Goal: Task Accomplishment & Management: Manage account settings

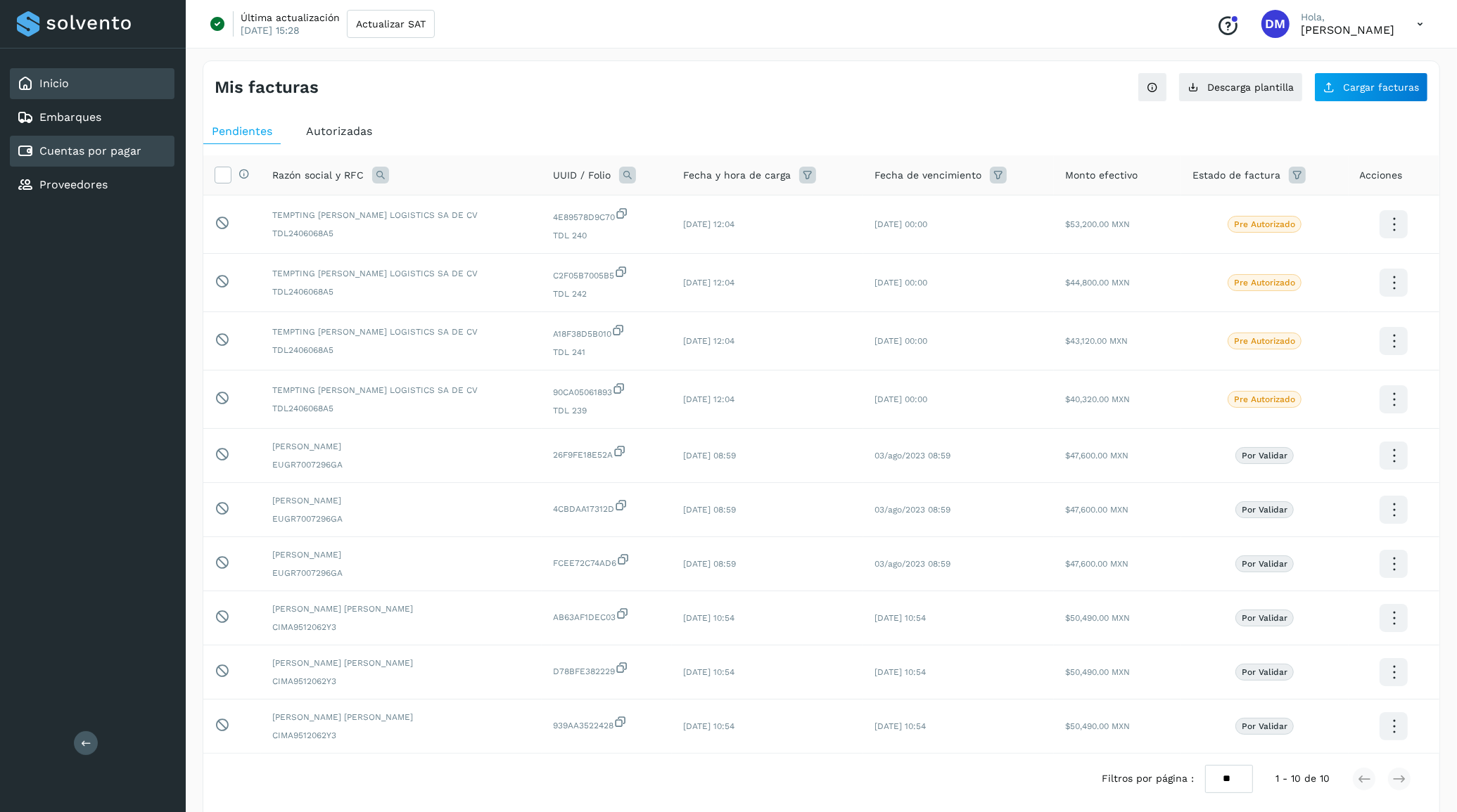
click at [71, 75] on div "Inicio" at bounding box center [92, 84] width 165 height 31
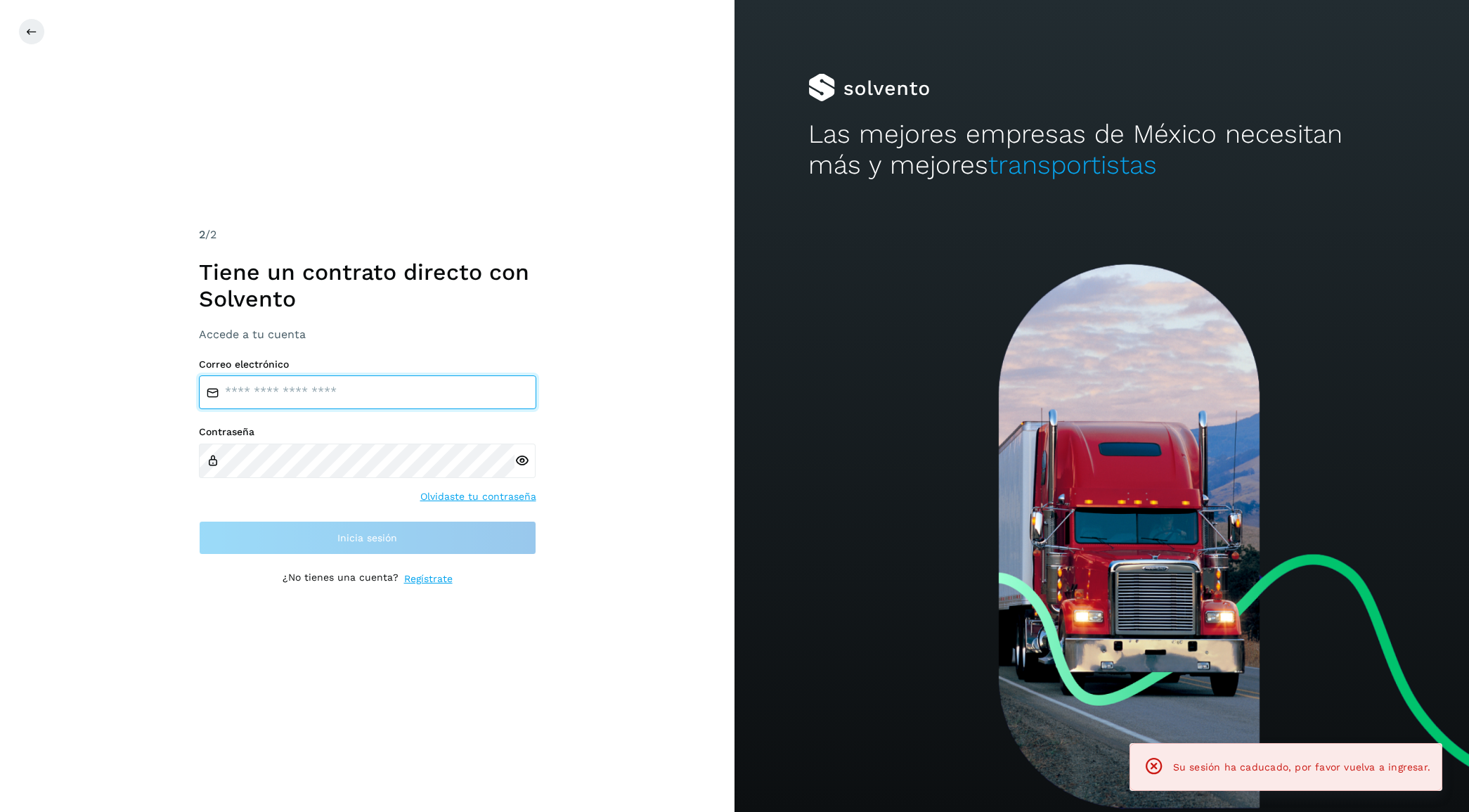
type input "**********"
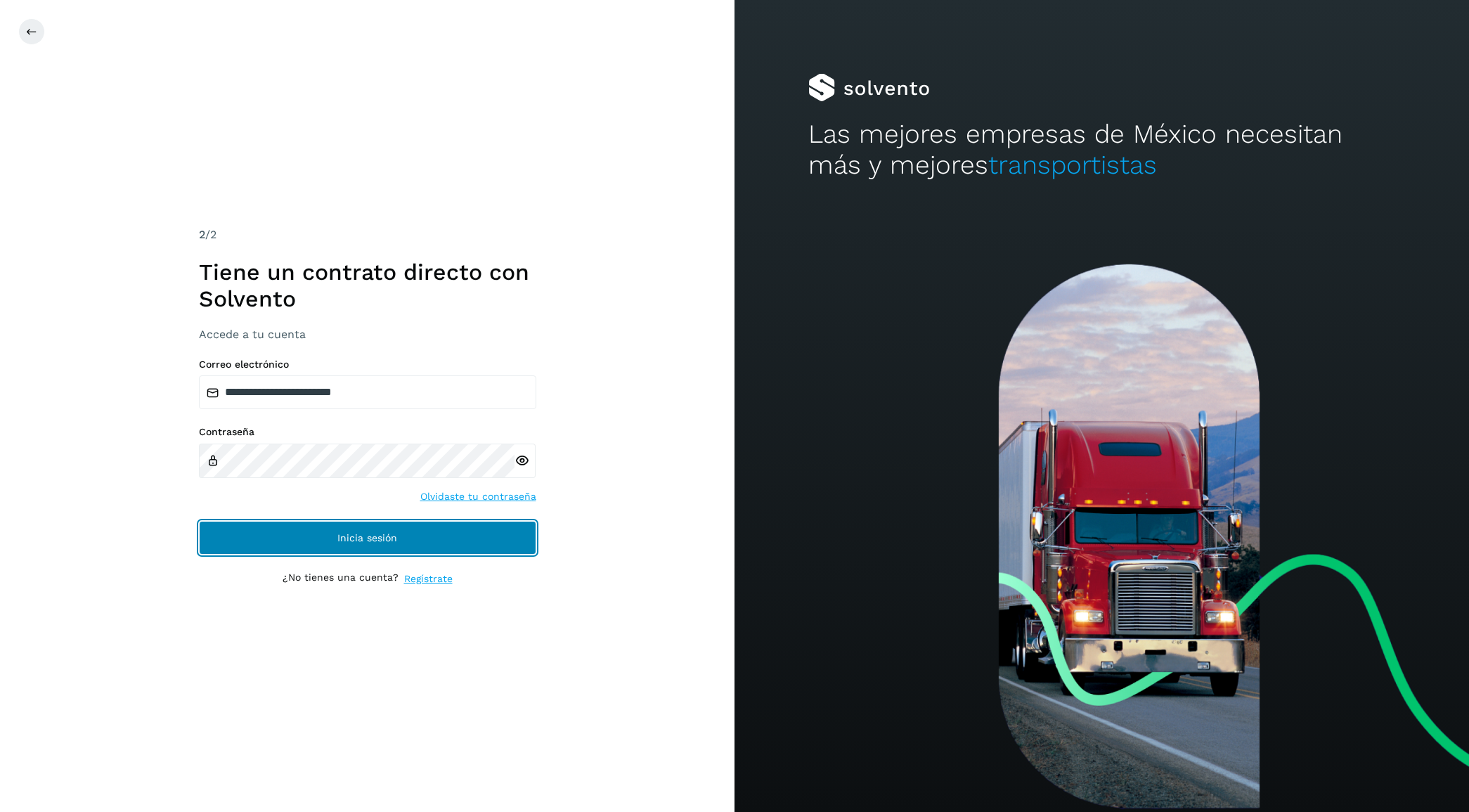
click at [384, 552] on button "Inicia sesión" at bounding box center [368, 538] width 337 height 33
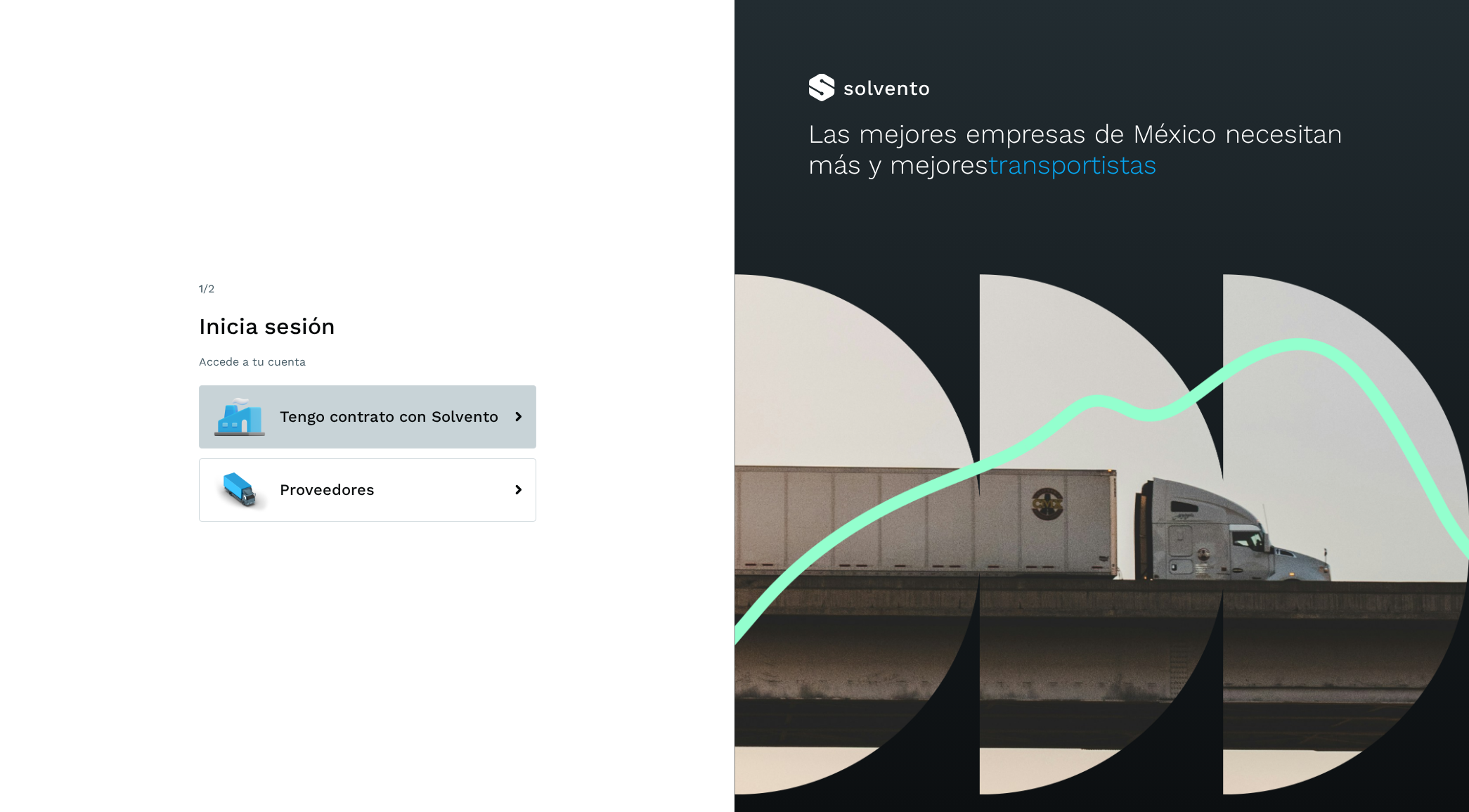
click at [326, 401] on button "Tengo contrato con Solvento" at bounding box center [368, 416] width 337 height 63
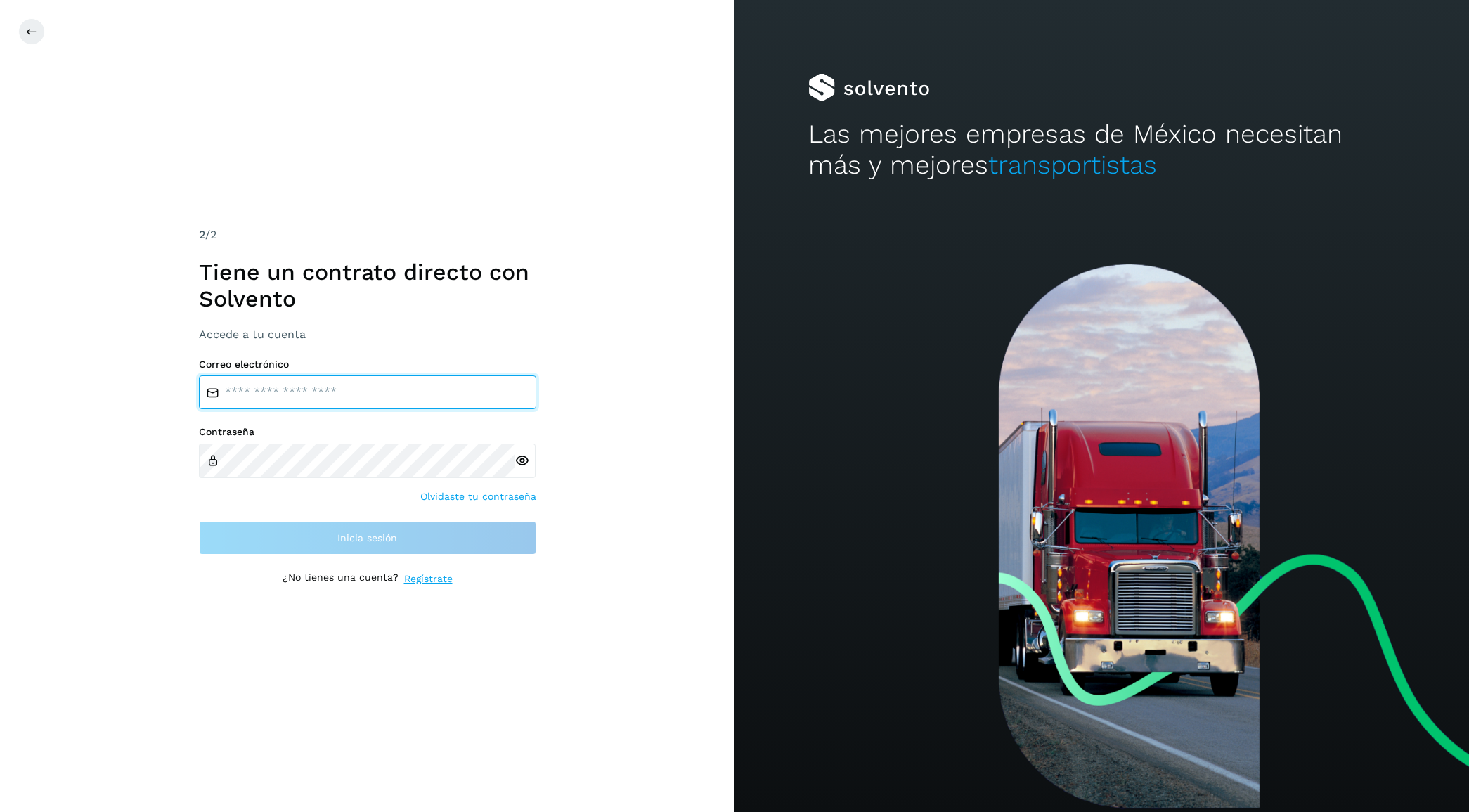
type input "**********"
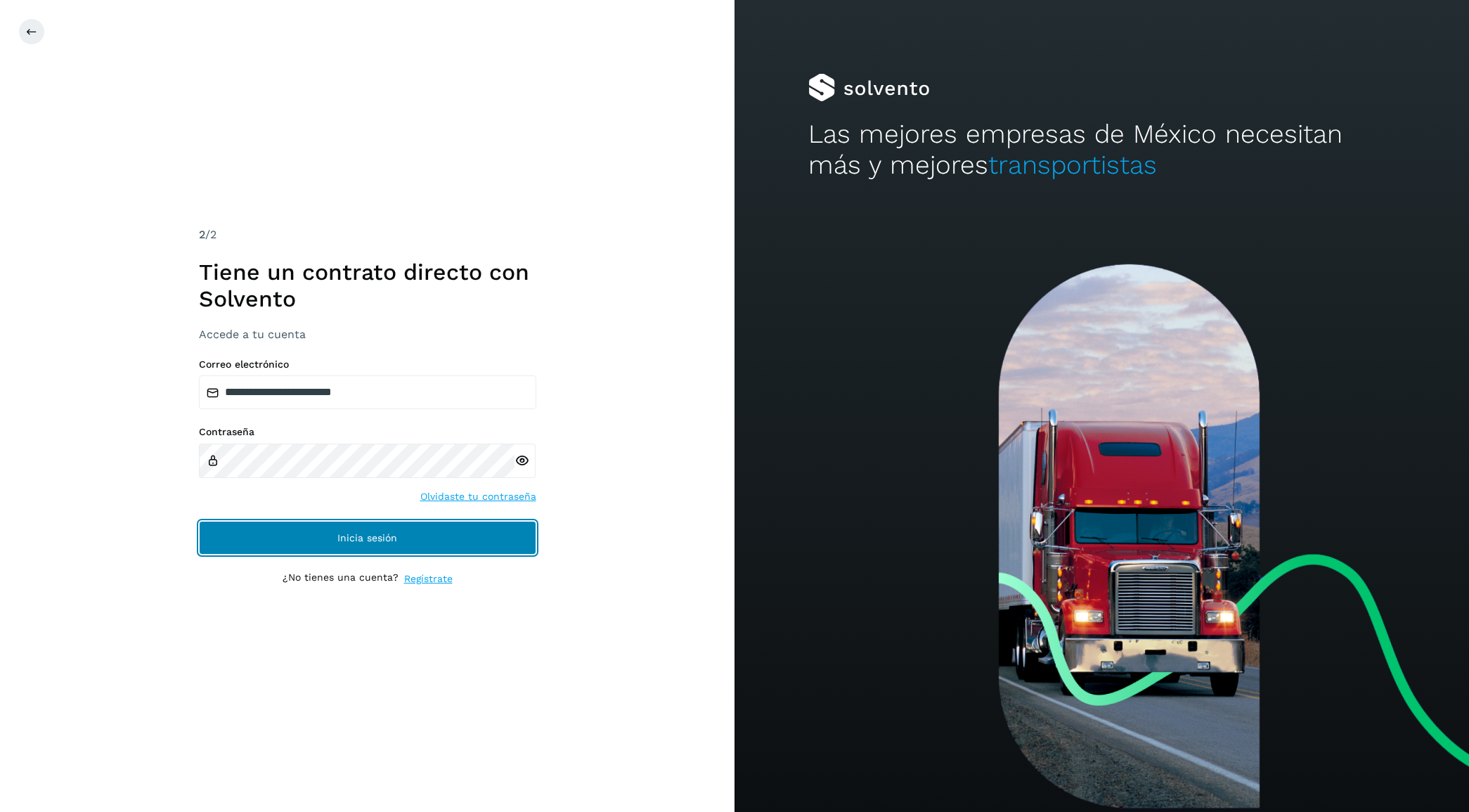
click at [354, 523] on button "Inicia sesión" at bounding box center [368, 538] width 337 height 33
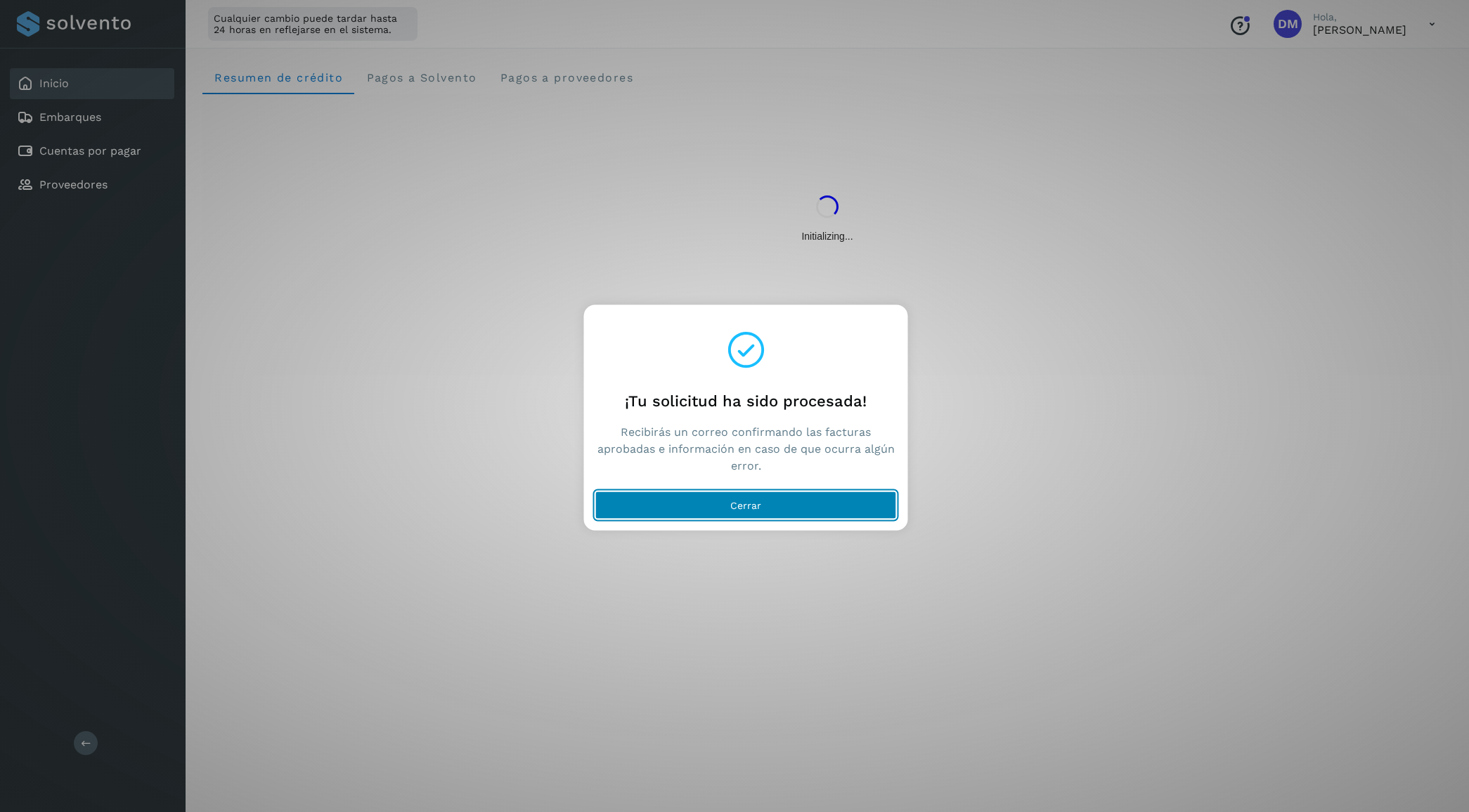
click at [758, 504] on span "Cerrar" at bounding box center [746, 504] width 31 height 10
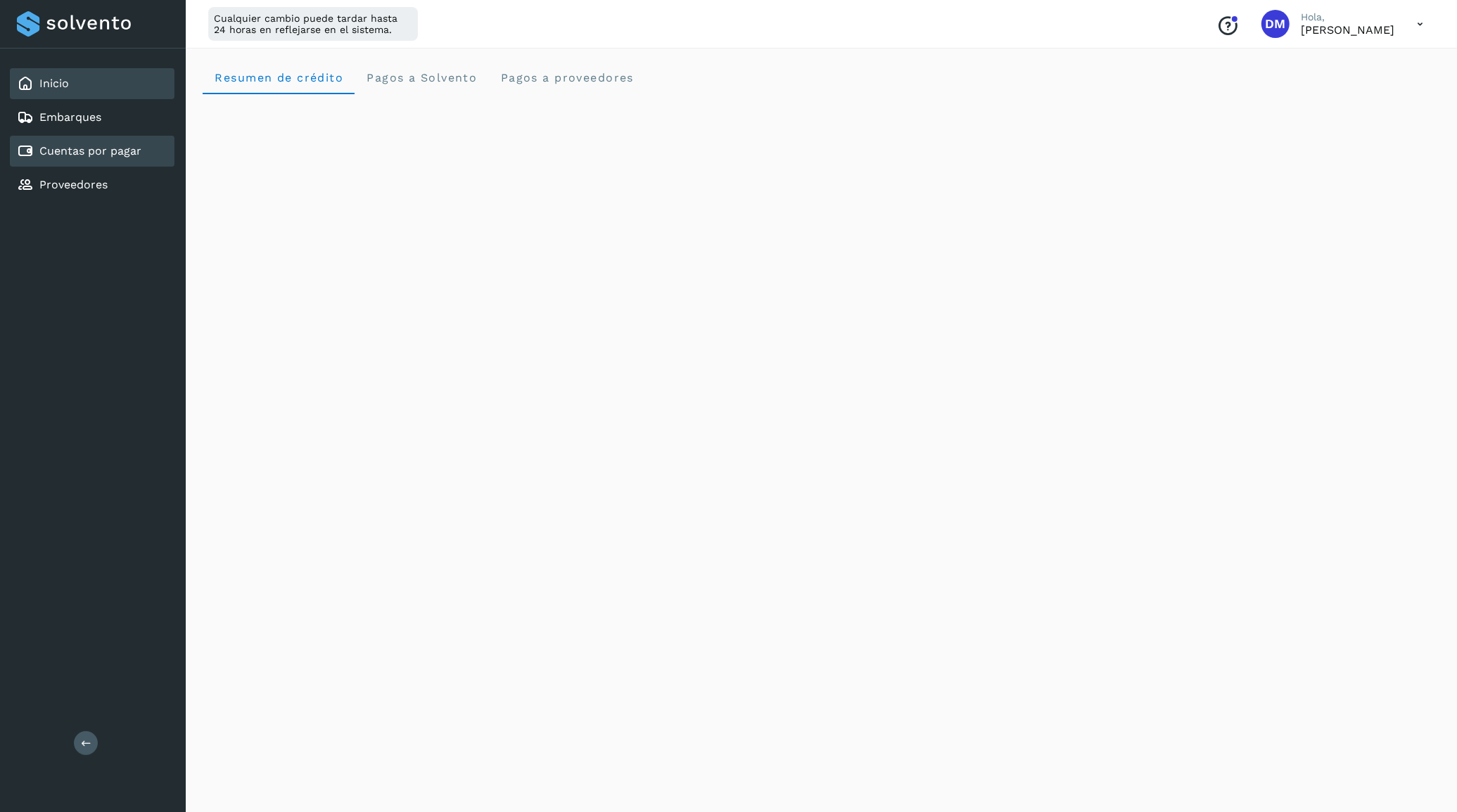
click at [130, 143] on div "Cuentas por pagar" at bounding box center [79, 151] width 125 height 17
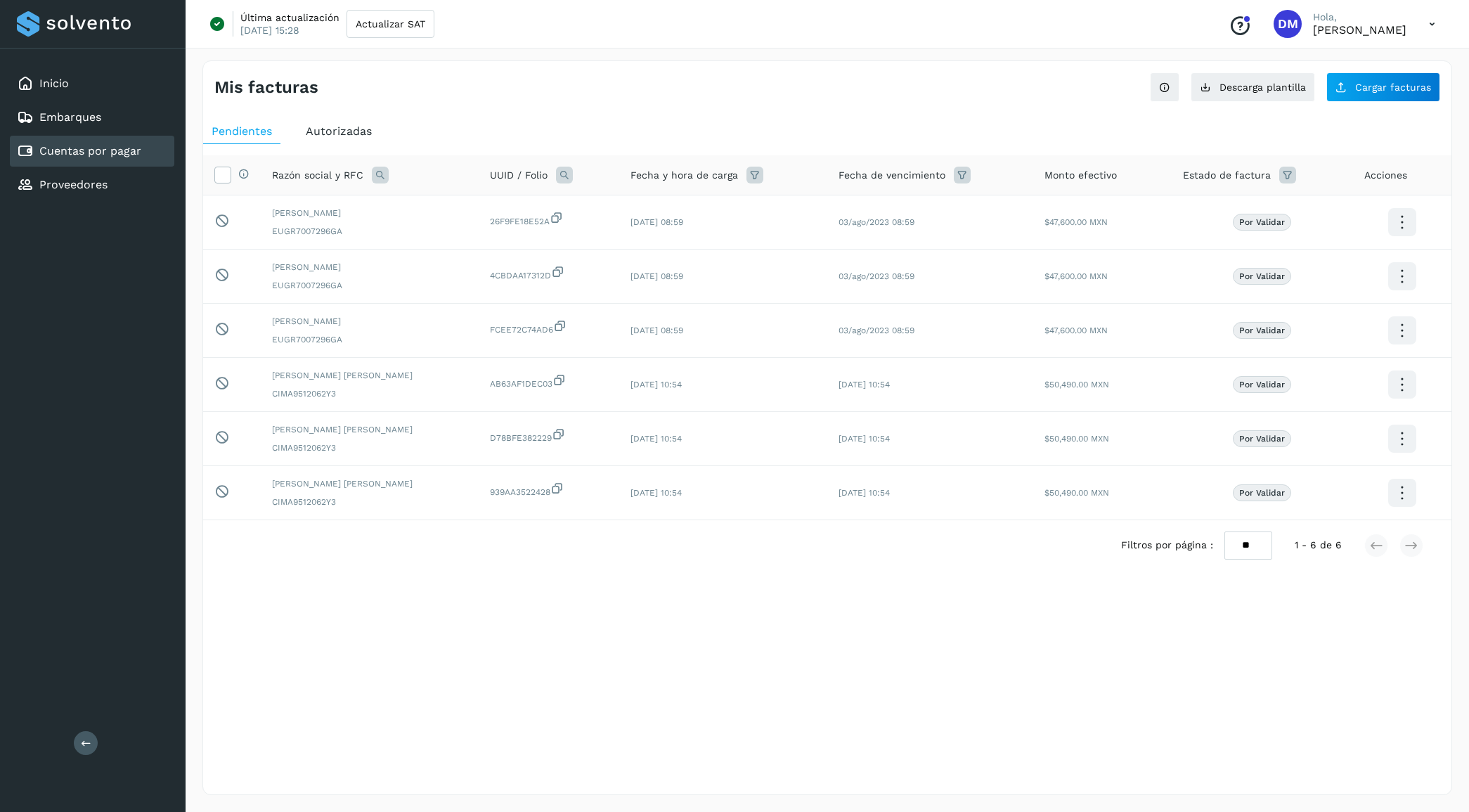
click at [332, 130] on span "Autorizadas" at bounding box center [339, 131] width 66 height 14
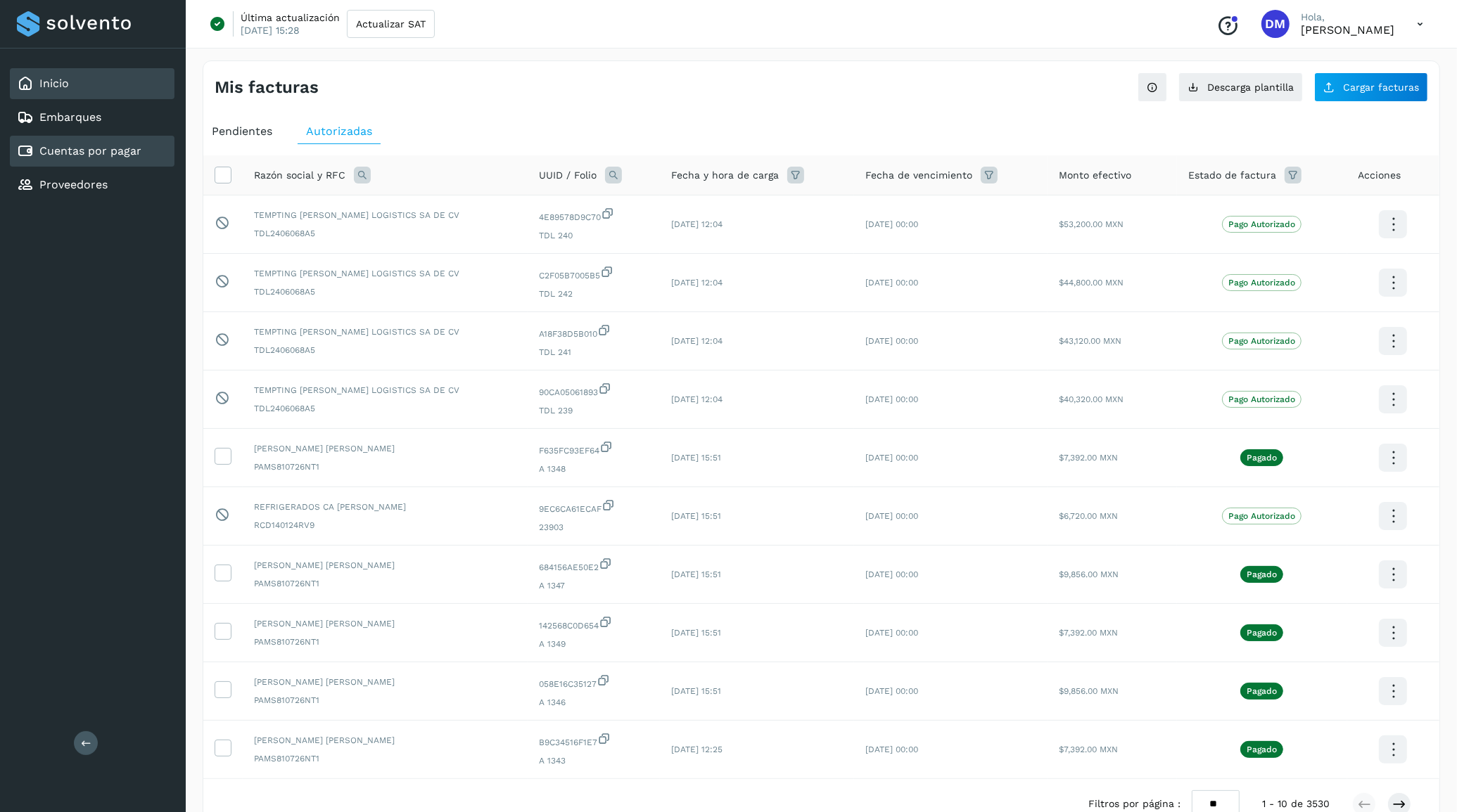
click at [53, 81] on link "Inicio" at bounding box center [54, 84] width 30 height 14
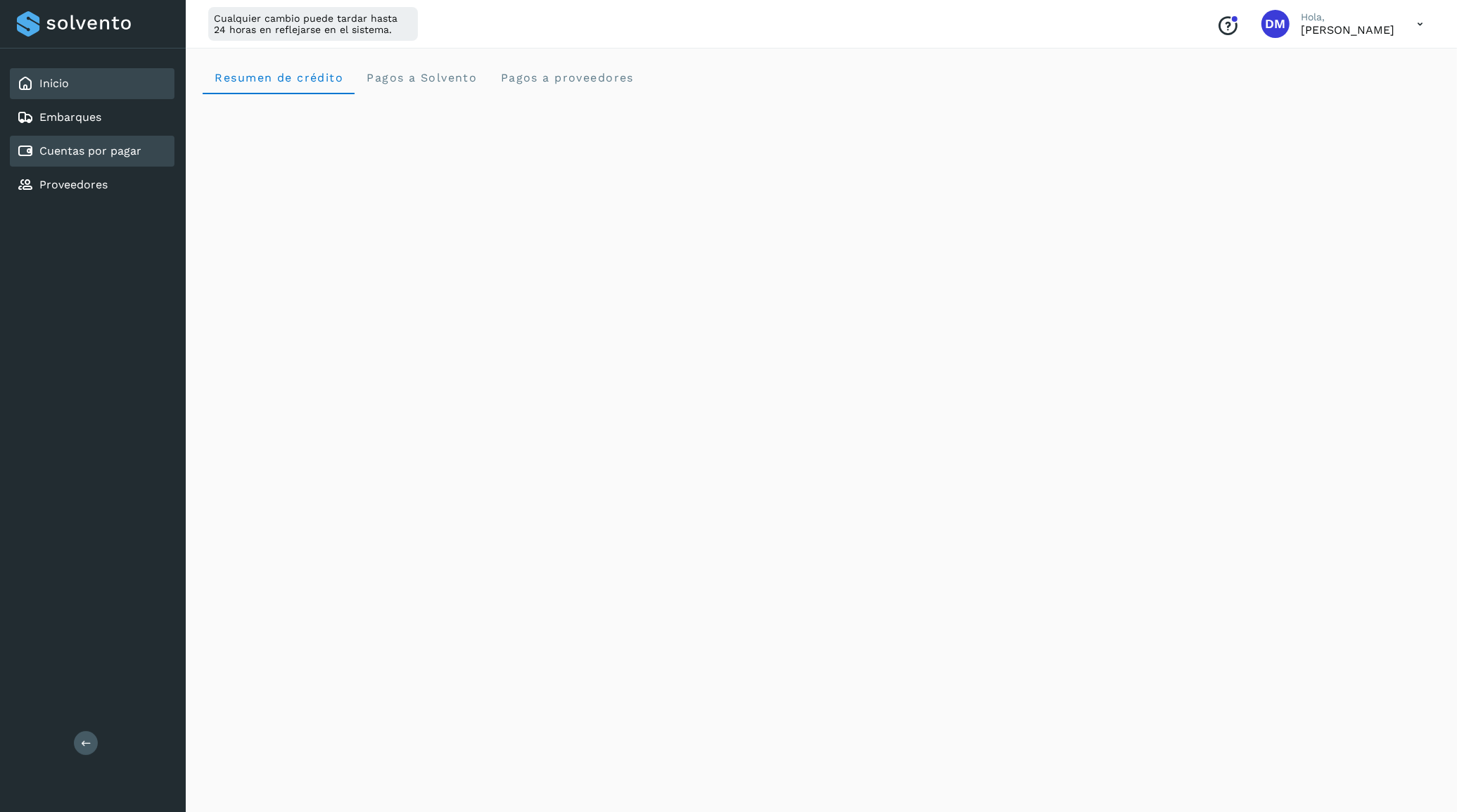
click at [114, 150] on link "Cuentas por pagar" at bounding box center [90, 151] width 102 height 14
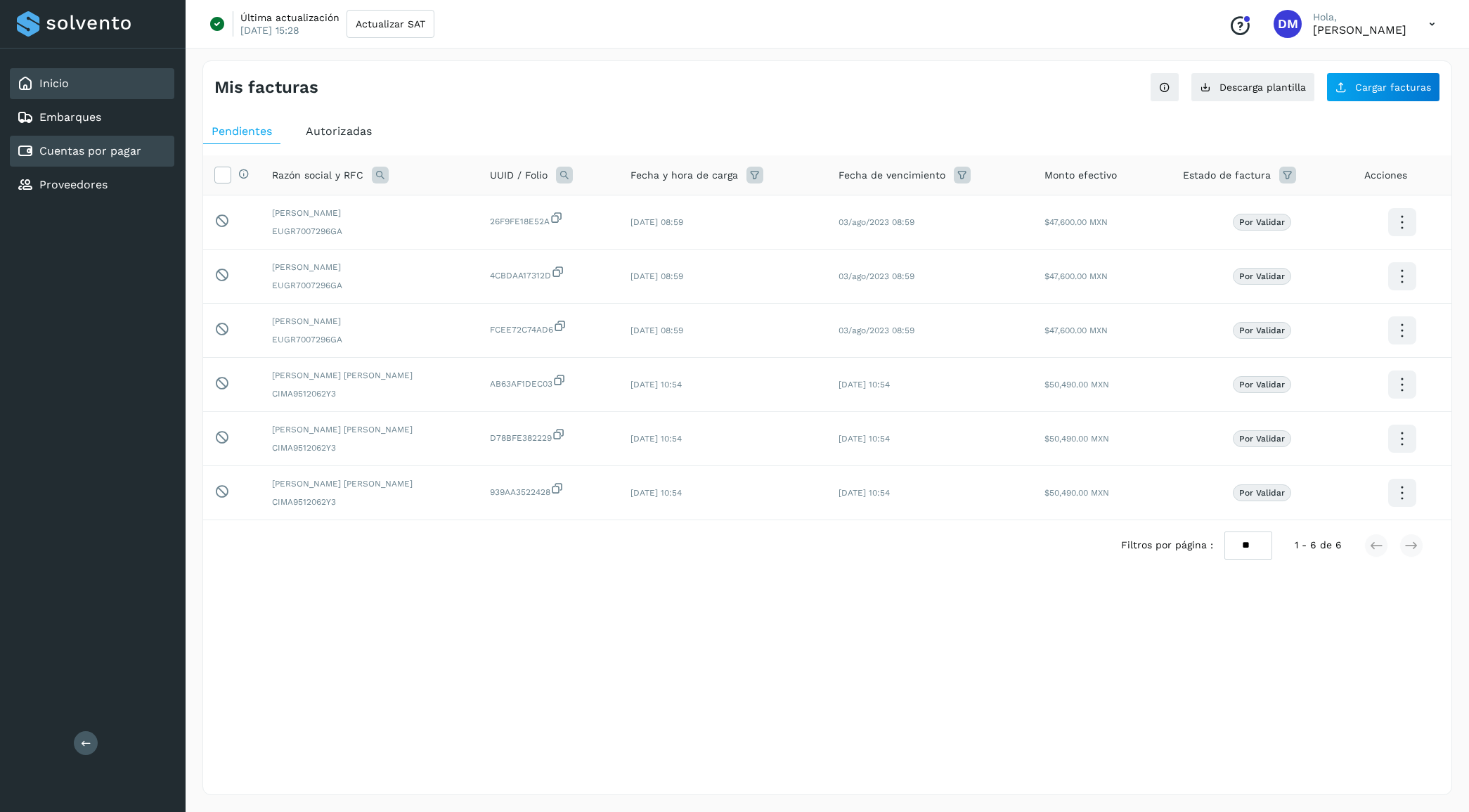
click at [92, 86] on div "Inicio" at bounding box center [92, 84] width 165 height 31
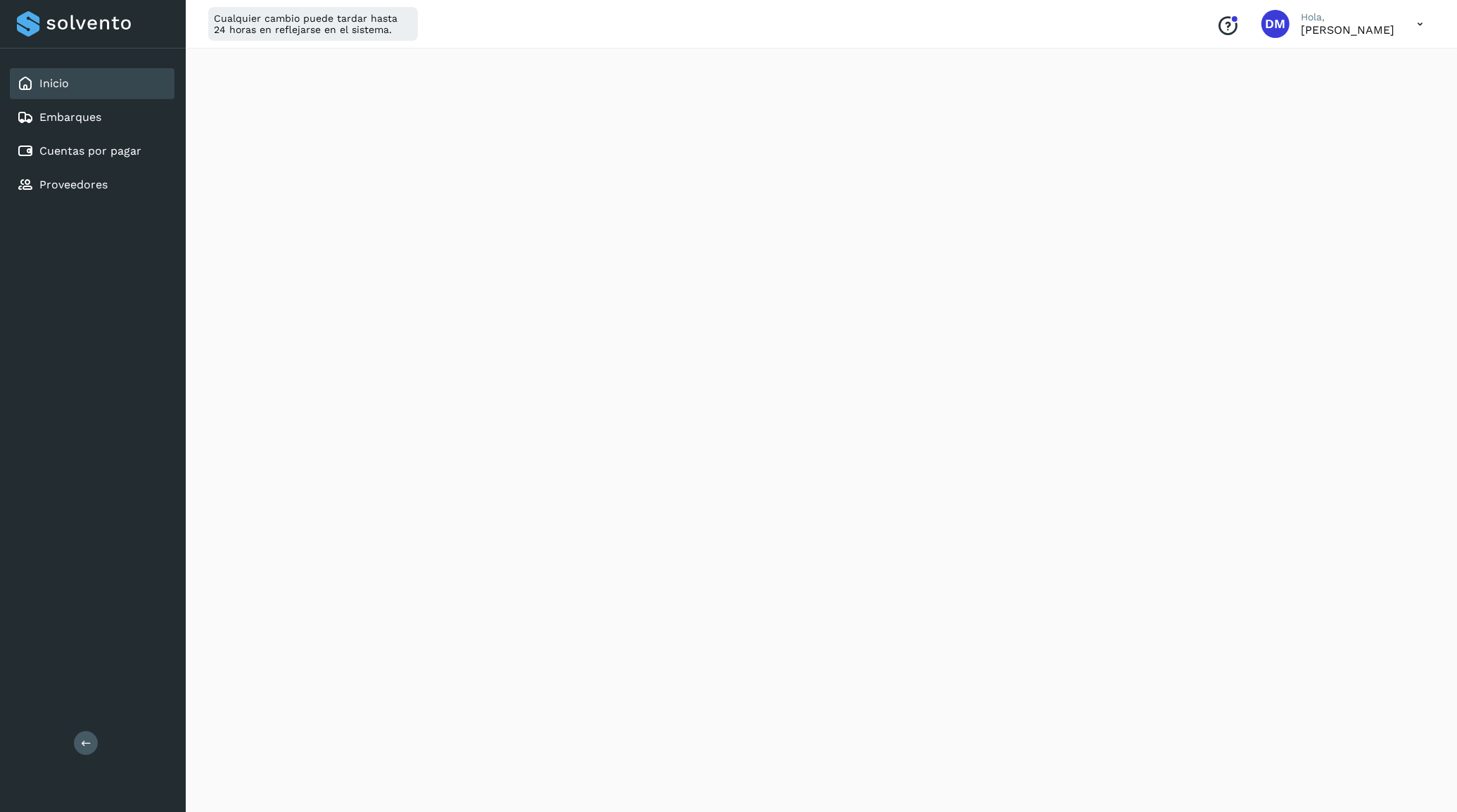
scroll to position [547, 0]
